Goal: Task Accomplishment & Management: Use online tool/utility

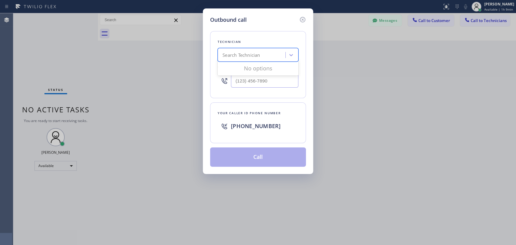
click at [276, 60] on div "Search Technician" at bounding box center [253, 55] width 66 height 11
type input "[PERSON_NAME]"
click at [256, 70] on div "[PERSON_NAME]" at bounding box center [258, 67] width 81 height 11
type input "[PHONE_NUMBER]"
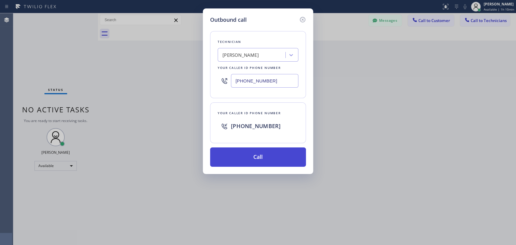
click at [259, 154] on button "Call" at bounding box center [258, 157] width 96 height 19
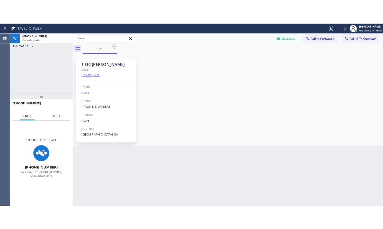
scroll to position [273, 0]
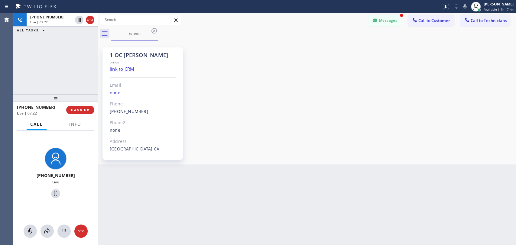
click at [86, 57] on div "[PHONE_NUMBER] Live | 07:22 ALL TASKS ALL TASKS ACTIVE TASKS TASKS IN WRAP UP" at bounding box center [55, 53] width 85 height 81
click at [87, 112] on button "HANG UP" at bounding box center [80, 110] width 28 height 8
click at [87, 112] on span "HANG UP" at bounding box center [80, 110] width 18 height 4
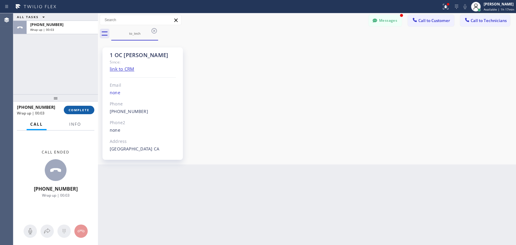
click at [72, 110] on span "COMPLETE" at bounding box center [79, 110] width 21 height 4
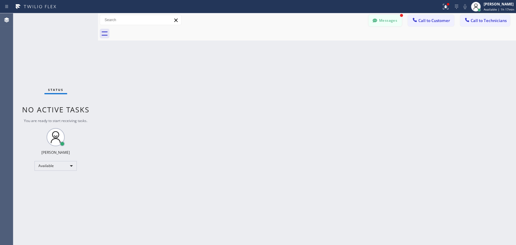
click at [394, 19] on button "Messages" at bounding box center [385, 20] width 33 height 11
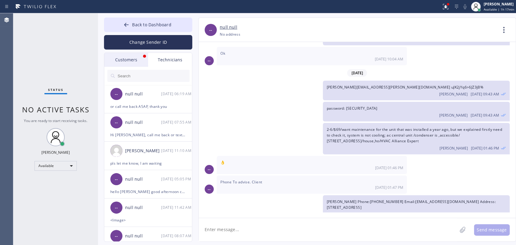
click at [135, 54] on div "Customers" at bounding box center [126, 60] width 44 height 14
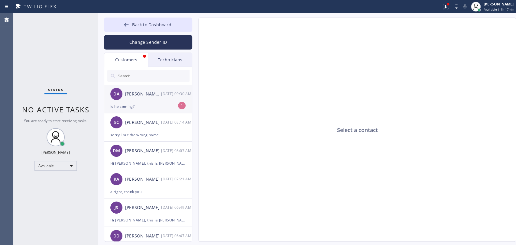
click at [148, 103] on div "Is he coming?" at bounding box center [148, 106] width 76 height 7
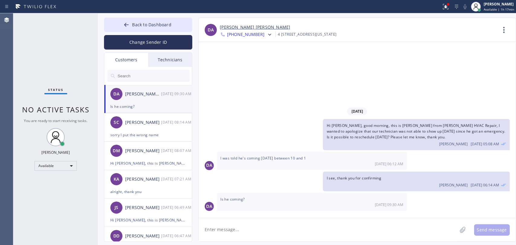
click at [289, 97] on div "[DATE] Hi [PERSON_NAME], good morning, this is [PERSON_NAME] from [PERSON_NAME]…" at bounding box center [357, 130] width 317 height 176
click at [138, 29] on button "Back to Dashboard" at bounding box center [148, 25] width 88 height 15
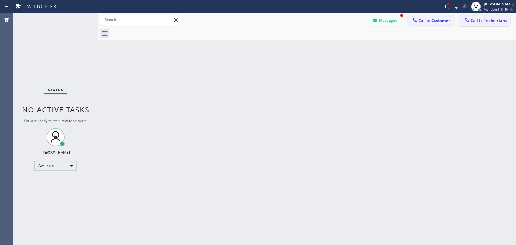
click at [473, 24] on button "Call to Technicians" at bounding box center [485, 20] width 50 height 11
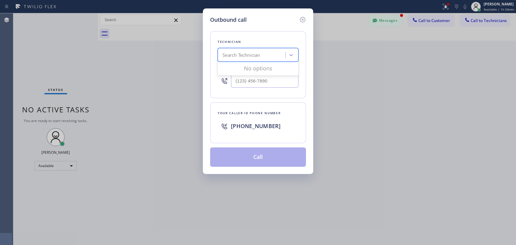
click at [235, 53] on div "Search Technician" at bounding box center [242, 55] width 38 height 7
type input "Cj"
click at [230, 68] on div "[PERSON_NAME]" at bounding box center [258, 67] width 81 height 11
type input "[PHONE_NUMBER]"
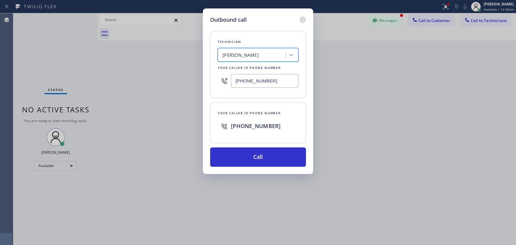
click at [245, 82] on input "[PHONE_NUMBER]" at bounding box center [264, 81] width 67 height 14
click at [273, 84] on input "[PHONE_NUMBER]" at bounding box center [264, 81] width 67 height 14
drag, startPoint x: 276, startPoint y: 84, endPoint x: 234, endPoint y: 84, distance: 41.7
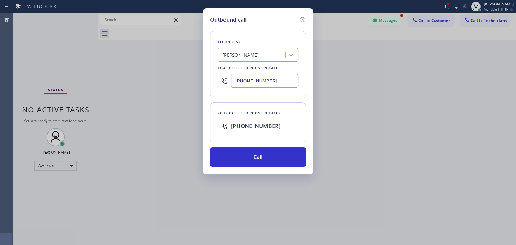
click at [234, 84] on input "[PHONE_NUMBER]" at bounding box center [264, 81] width 67 height 14
click at [262, 80] on input "[PHONE_NUMBER]" at bounding box center [264, 81] width 67 height 14
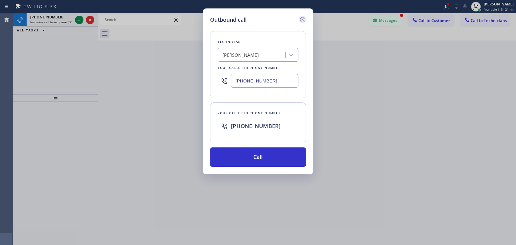
click at [301, 18] on icon at bounding box center [302, 19] width 5 height 5
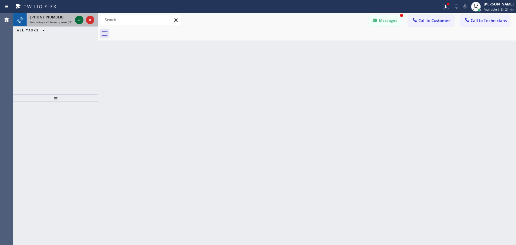
click at [78, 21] on icon at bounding box center [79, 20] width 3 height 2
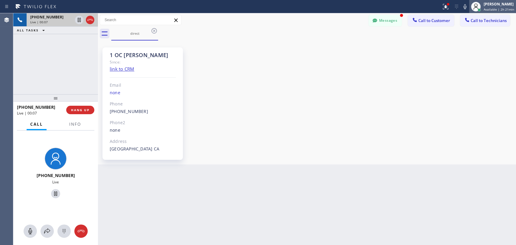
scroll to position [313, 0]
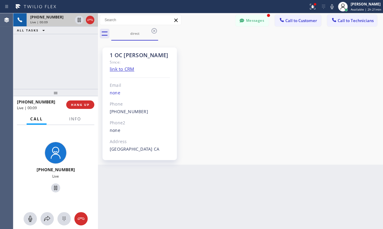
click at [292, 100] on div "1 OC [PERSON_NAME] Since: link to CRM Email none Phone [PHONE_NUMBER] Outbound …" at bounding box center [240, 102] width 282 height 121
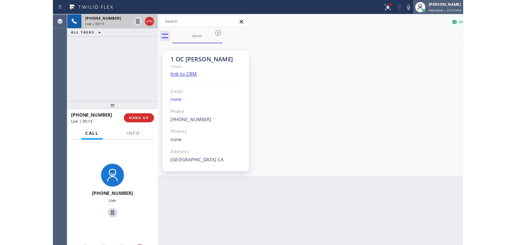
scroll to position [273, 0]
